Goal: Task Accomplishment & Management: Use online tool/utility

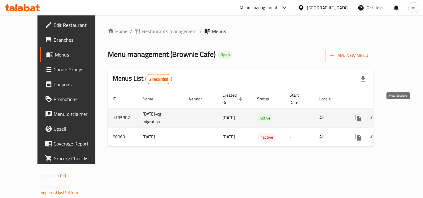
click at [396, 114] on link "enhanced table" at bounding box center [403, 118] width 15 height 15
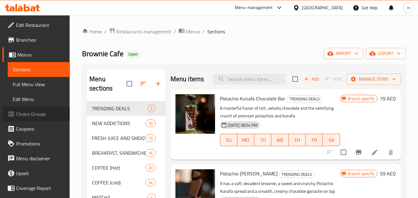
click at [37, 117] on span "Choice Groups" at bounding box center [40, 114] width 49 height 7
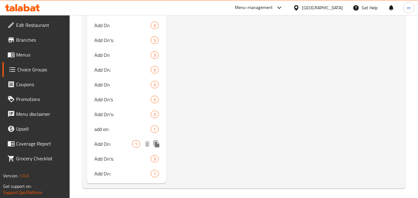
scroll to position [1030, 0]
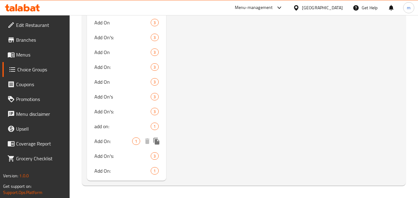
click at [110, 143] on span "Add On:" at bounding box center [113, 141] width 38 height 7
type input "Add On:"
type input "الأضافات:"
type input "1"
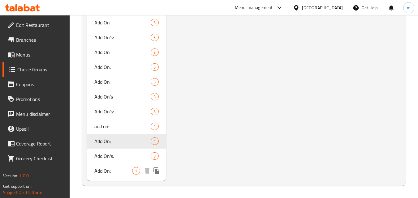
click at [98, 172] on span "Add On:" at bounding box center [113, 171] width 38 height 7
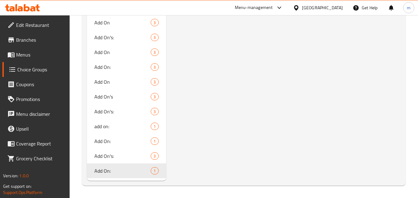
type input "أضافات:"
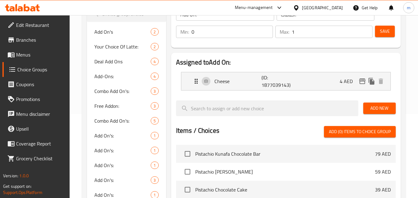
scroll to position [8, 0]
